Goal: Information Seeking & Learning: Learn about a topic

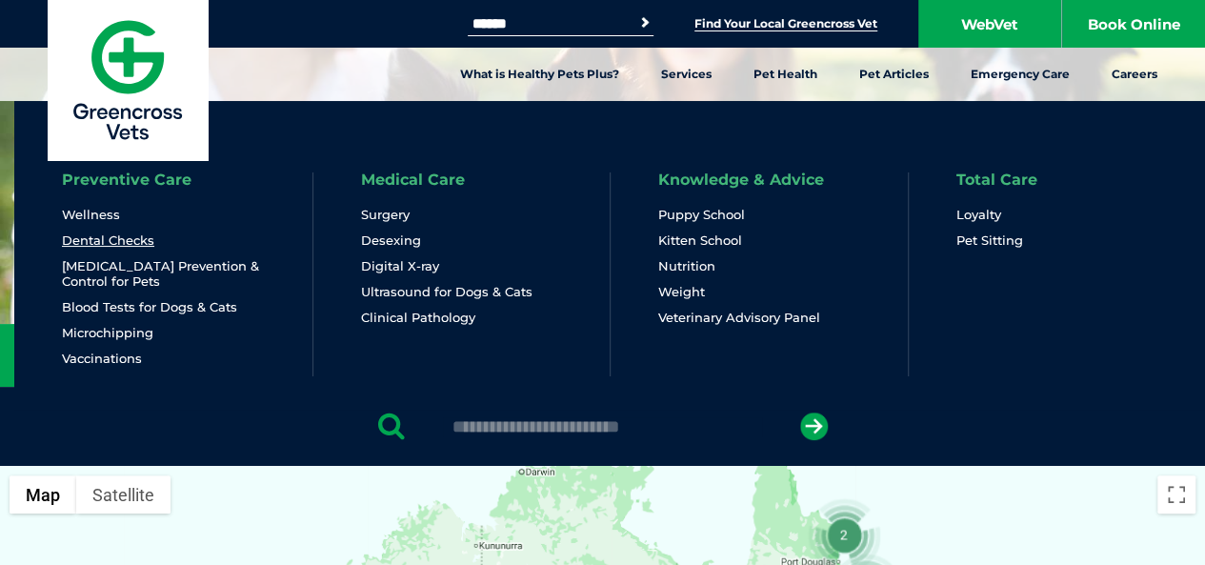
click at [128, 240] on link "Dental Checks" at bounding box center [108, 240] width 92 height 16
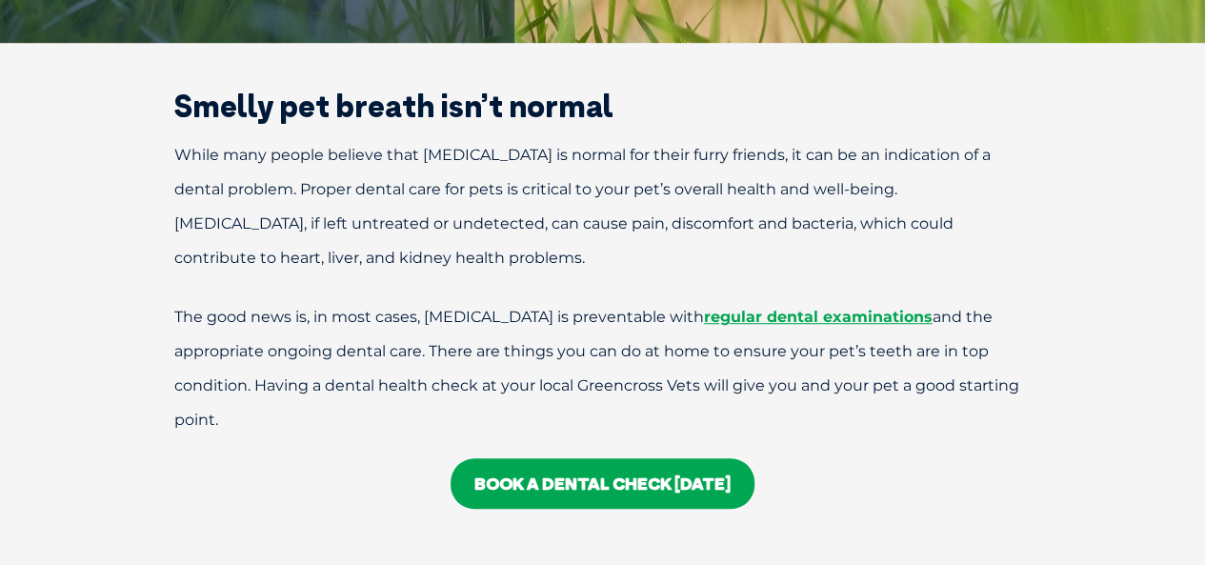
scroll to position [518, 0]
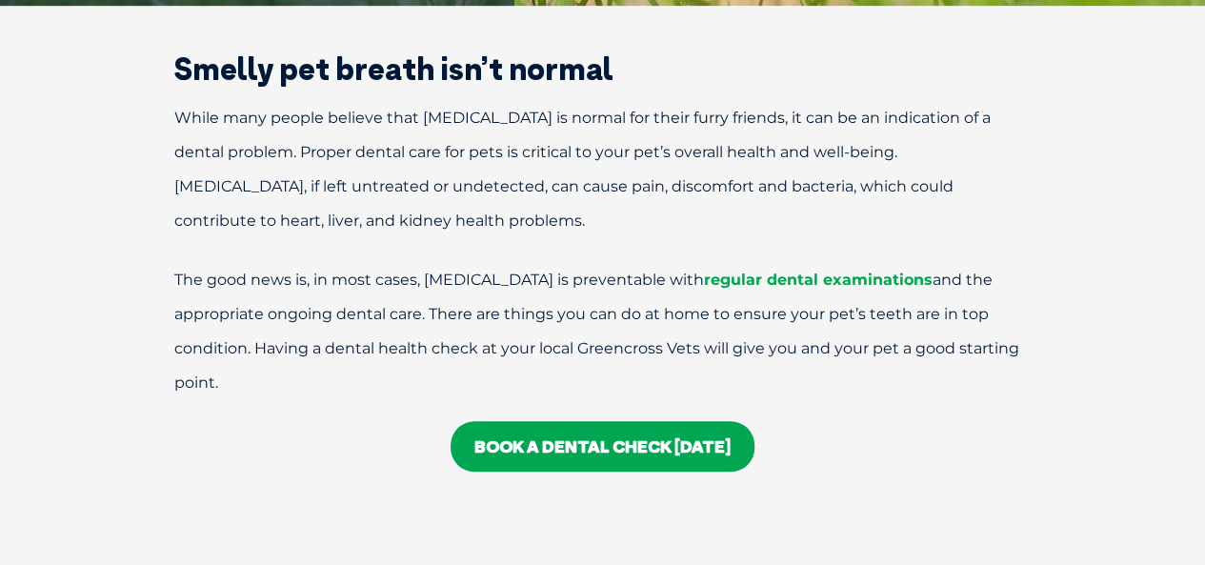
click at [809, 279] on link "regular dental examinations" at bounding box center [818, 280] width 229 height 18
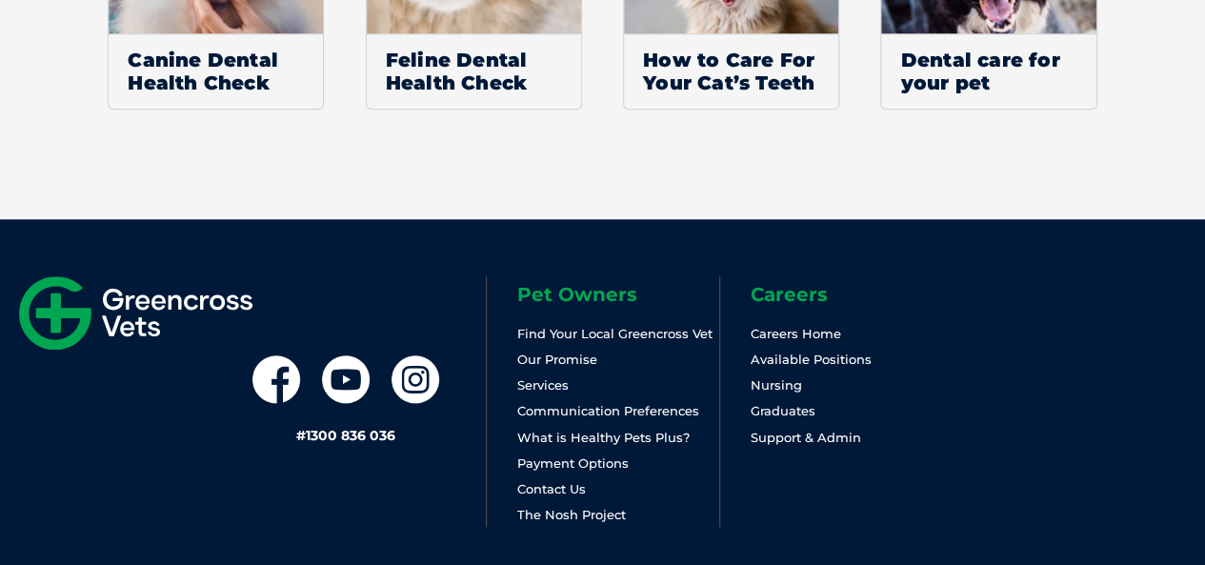
scroll to position [4502, 0]
